Goal: Share content

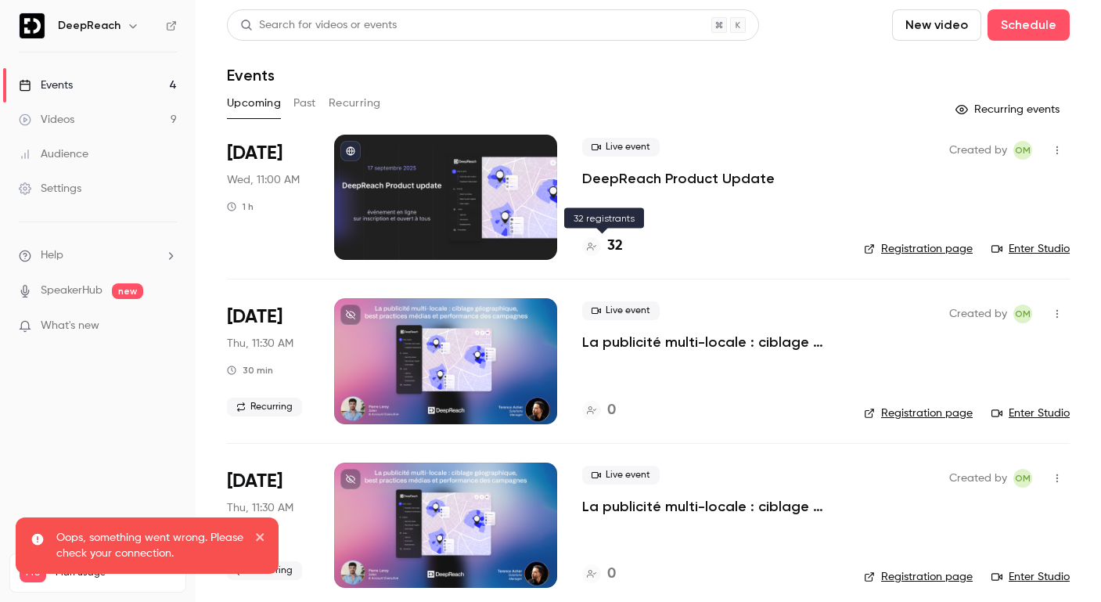
click at [614, 240] on h4 "32" at bounding box center [615, 246] width 16 height 21
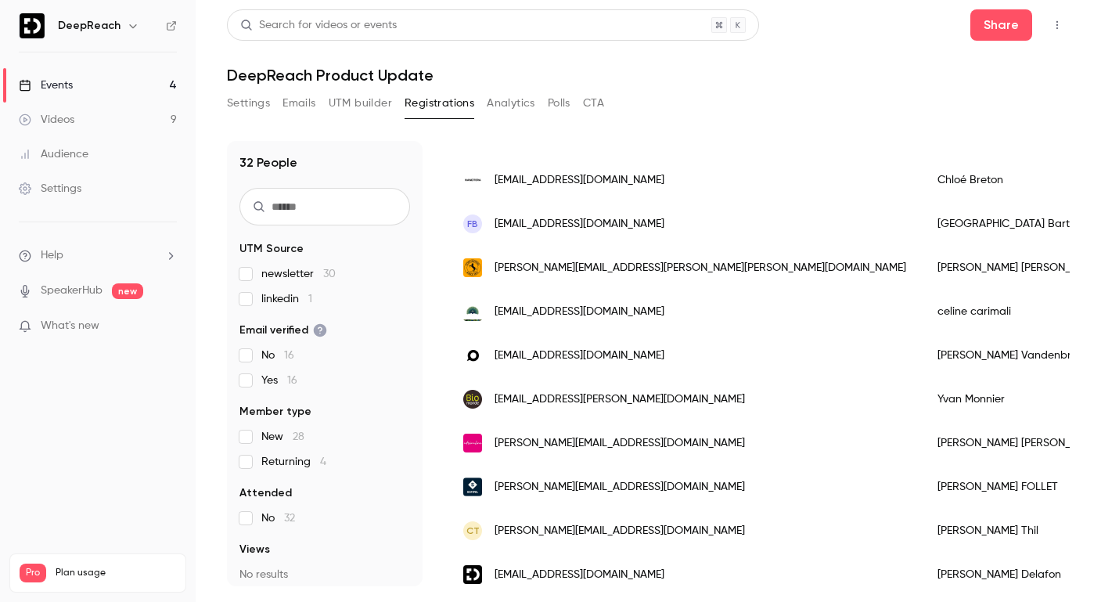
scroll to position [1107, 0]
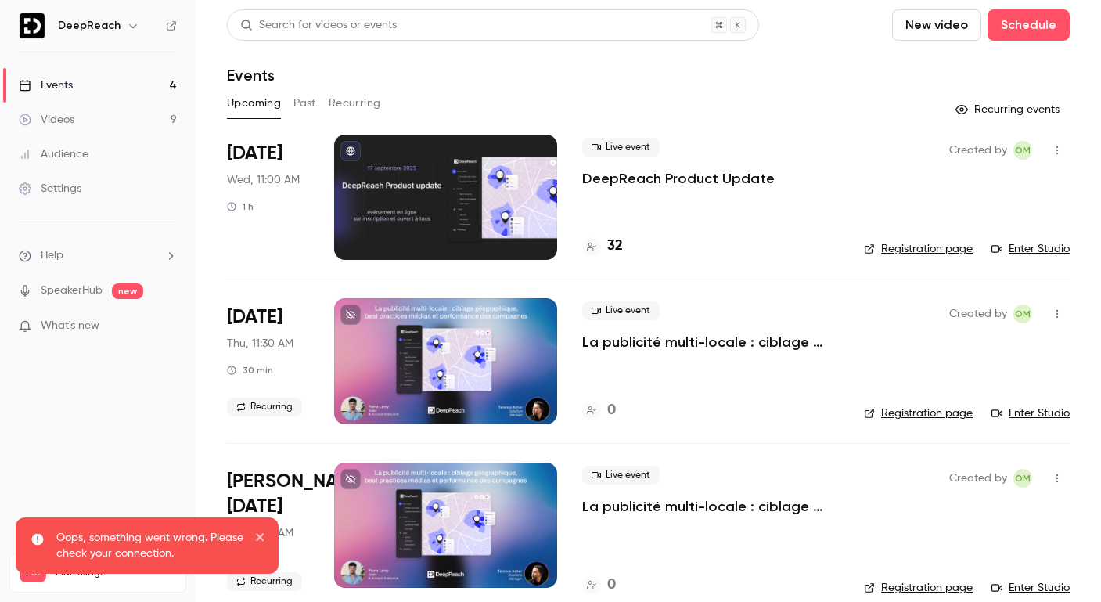
click at [686, 172] on p "DeepReach Product Update" at bounding box center [678, 178] width 193 height 19
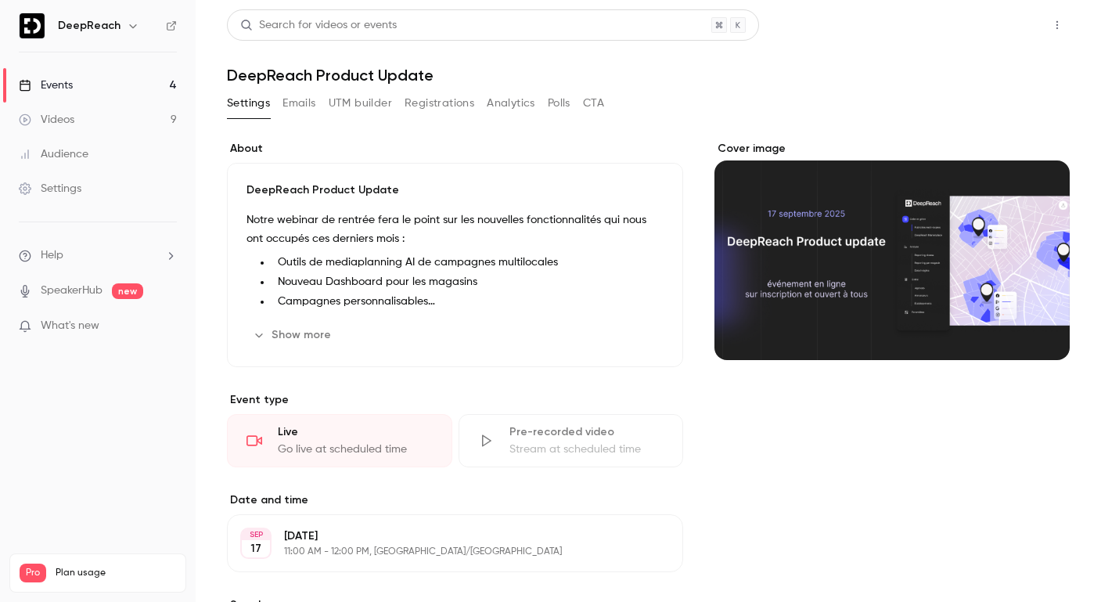
click at [1007, 23] on button "Share" at bounding box center [1001, 24] width 62 height 31
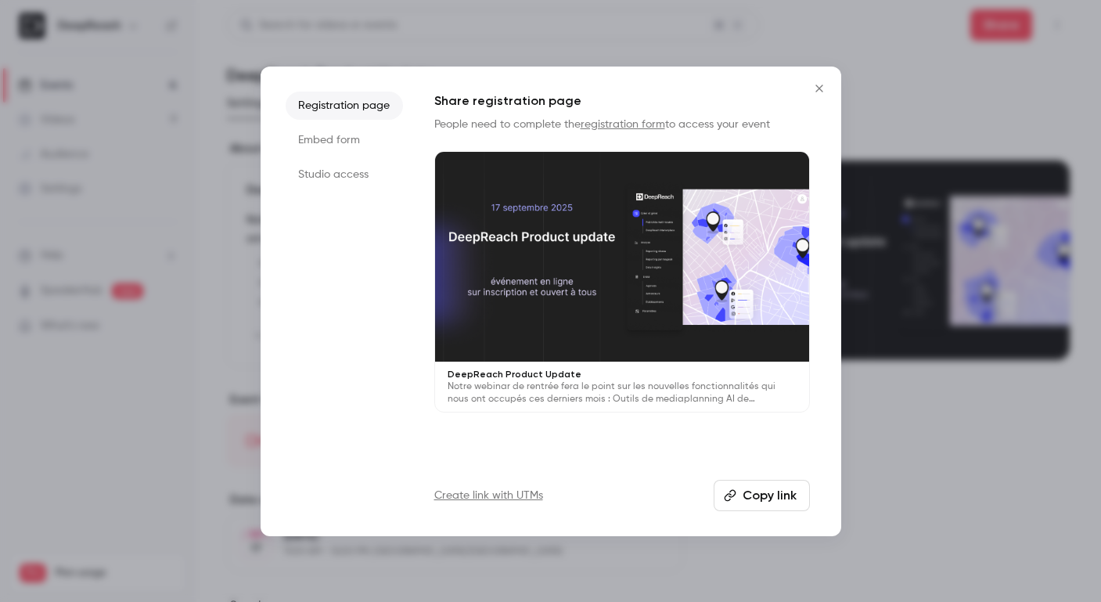
click at [751, 494] on button "Copy link" at bounding box center [762, 495] width 96 height 31
click at [816, 82] on icon "Close" at bounding box center [819, 88] width 19 height 13
